Goal: Find specific page/section

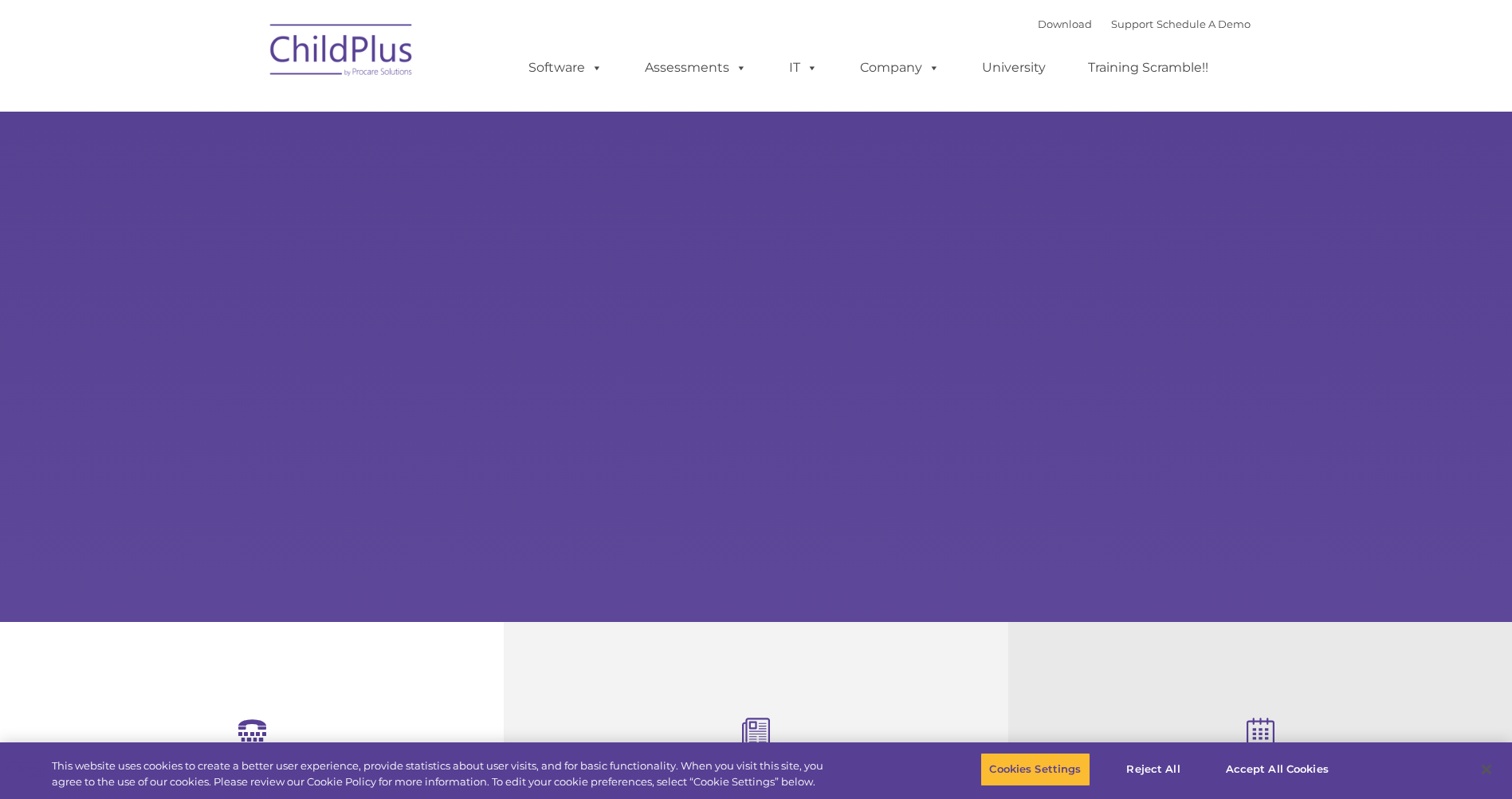
select select "MEDIUM"
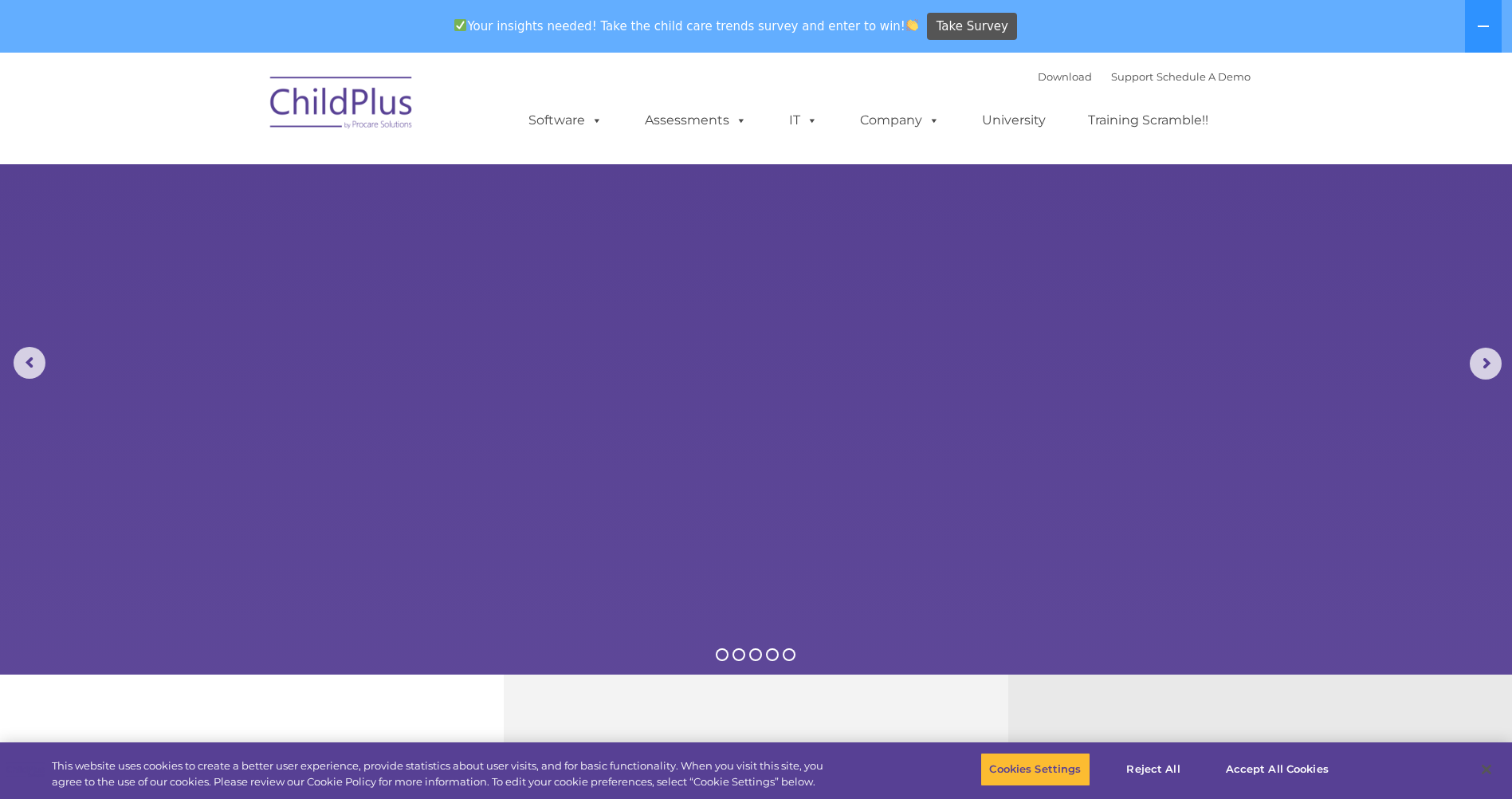
click at [361, 109] on img at bounding box center [341, 105] width 159 height 80
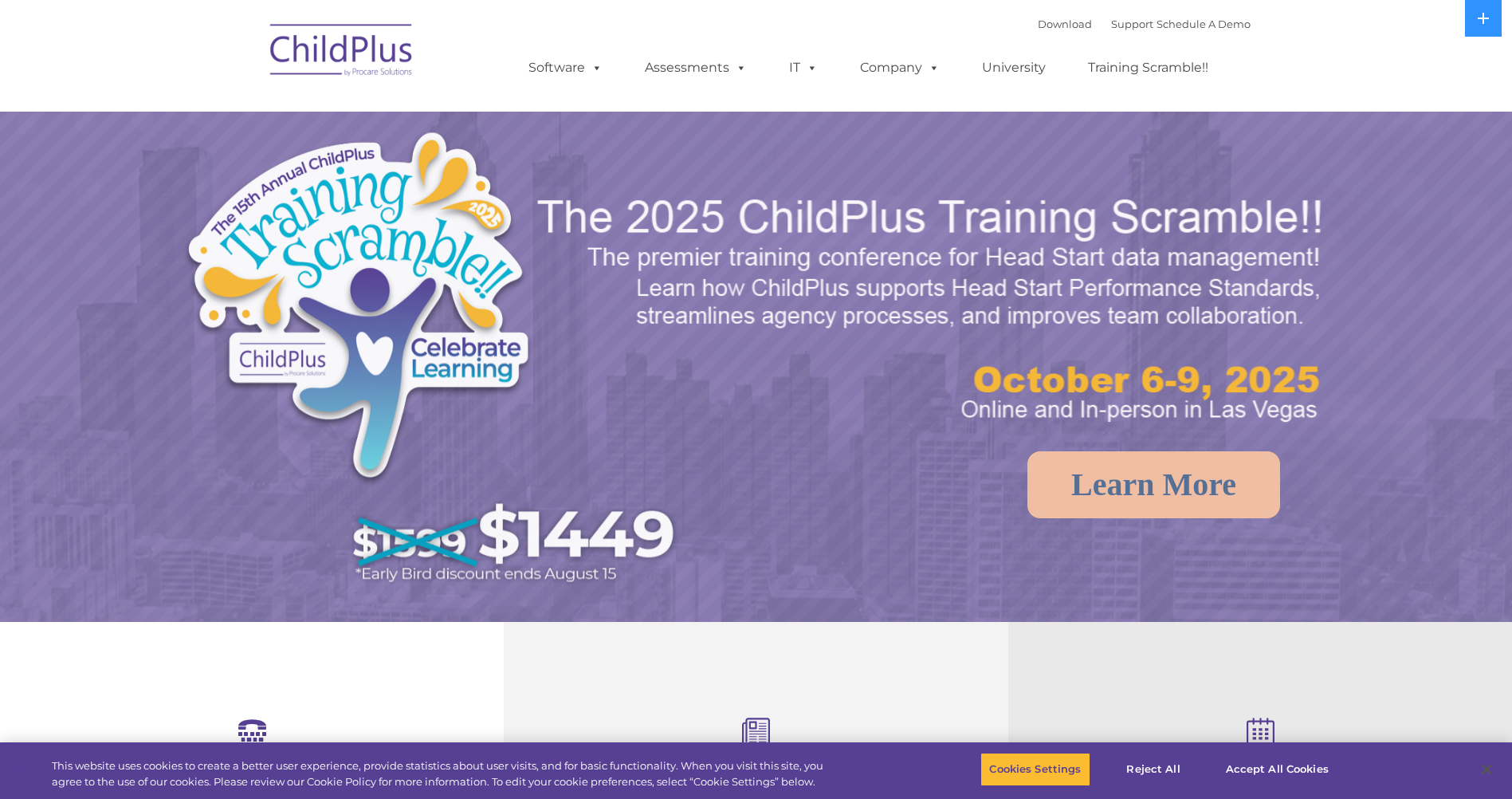
select select "MEDIUM"
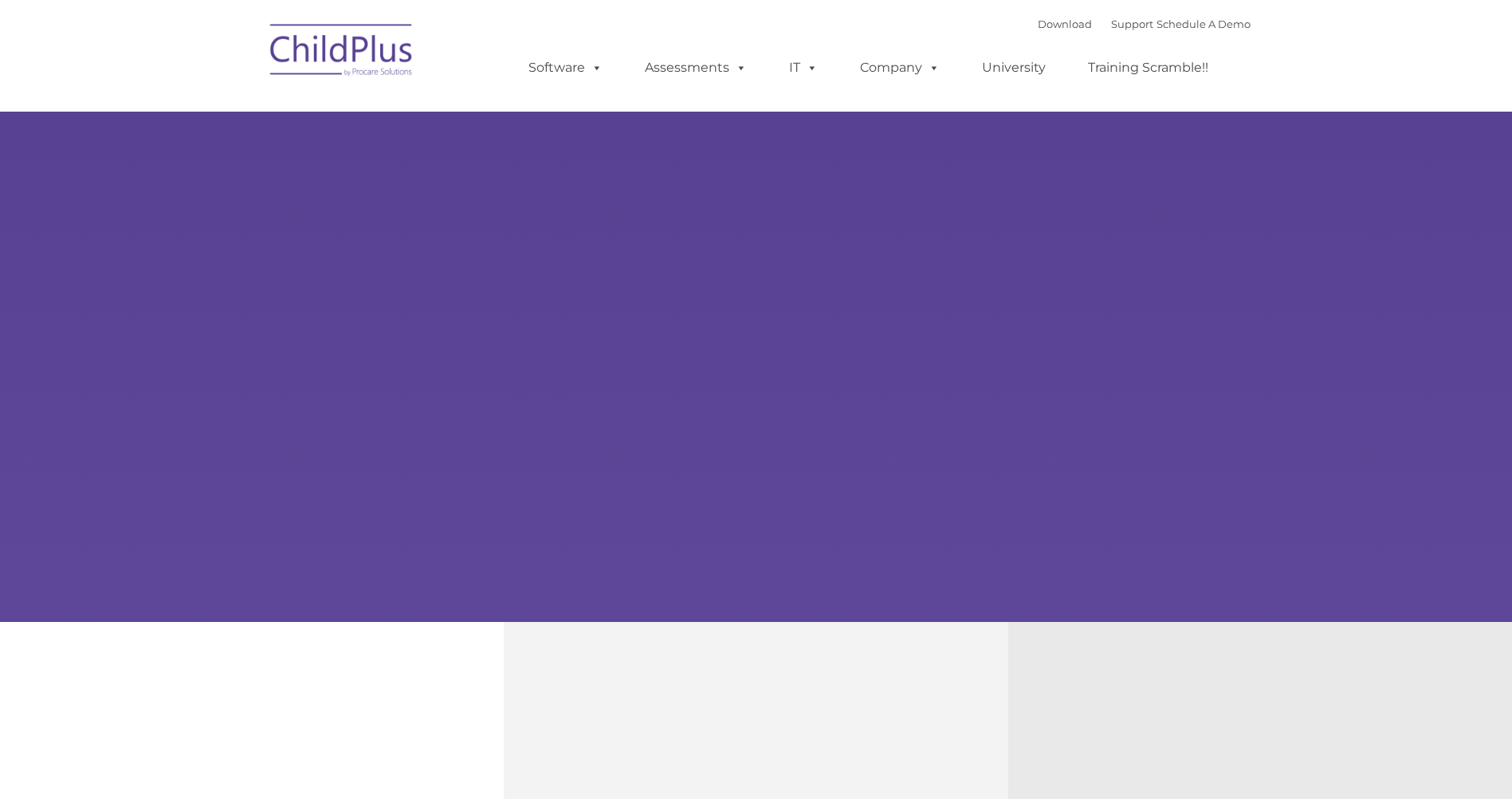
type input ""
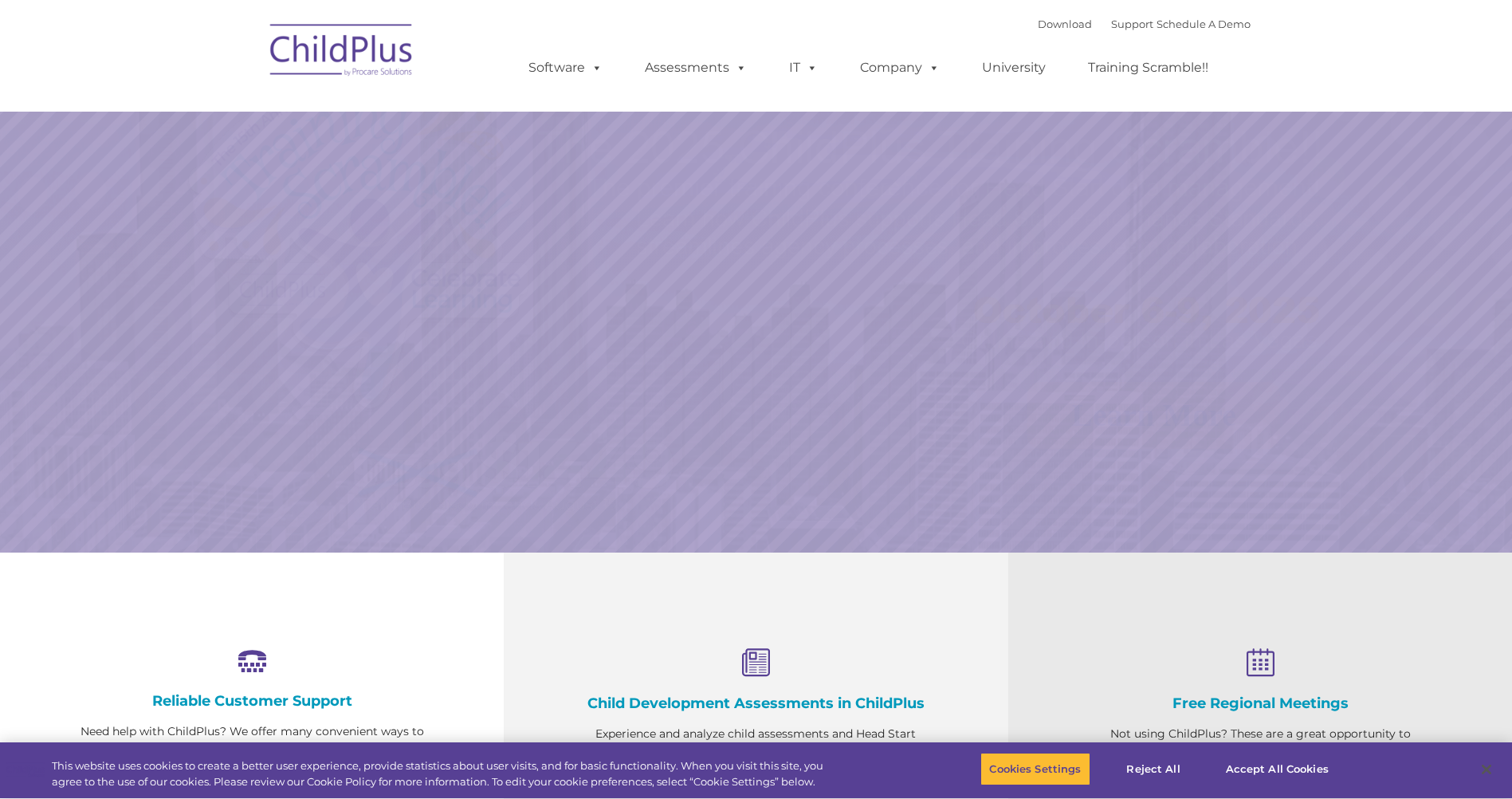
select select "MEDIUM"
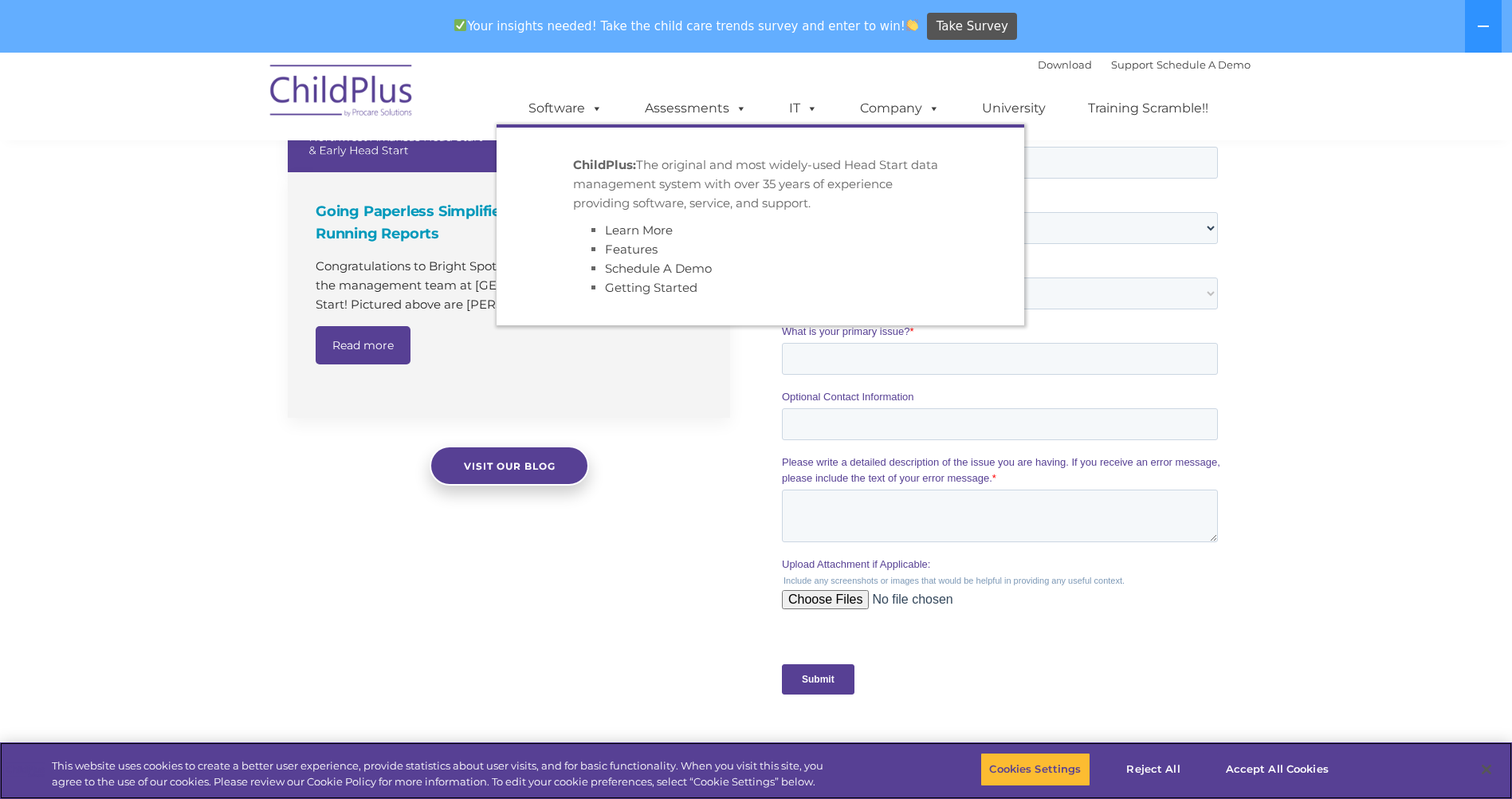
scroll to position [1154, 0]
